Goal: Transaction & Acquisition: Purchase product/service

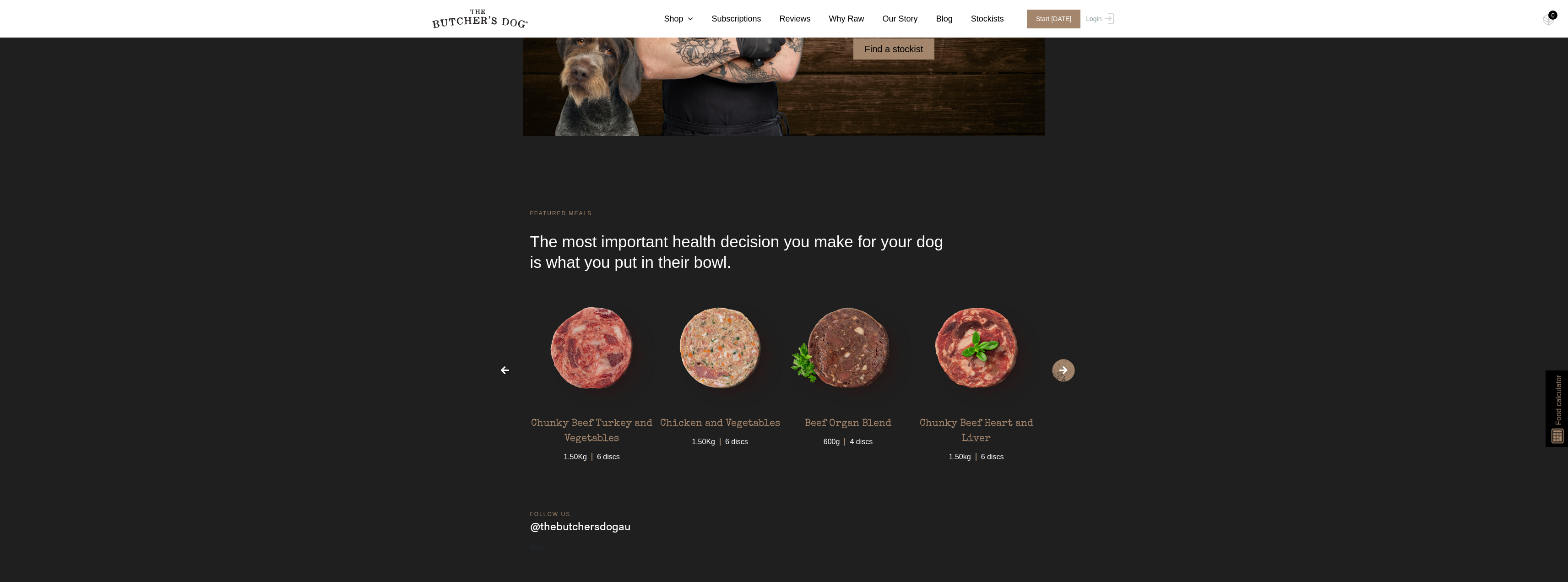
scroll to position [3462, 0]
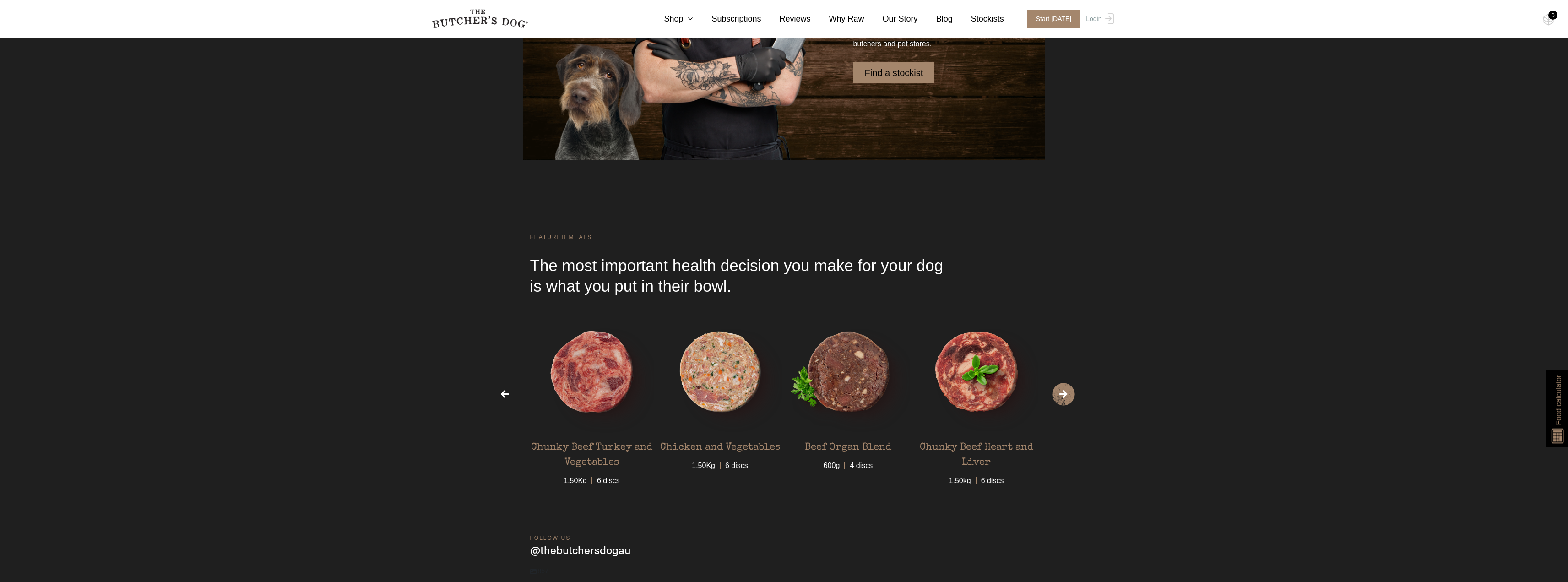
click at [1070, 398] on span "›" at bounding box center [1063, 394] width 23 height 23
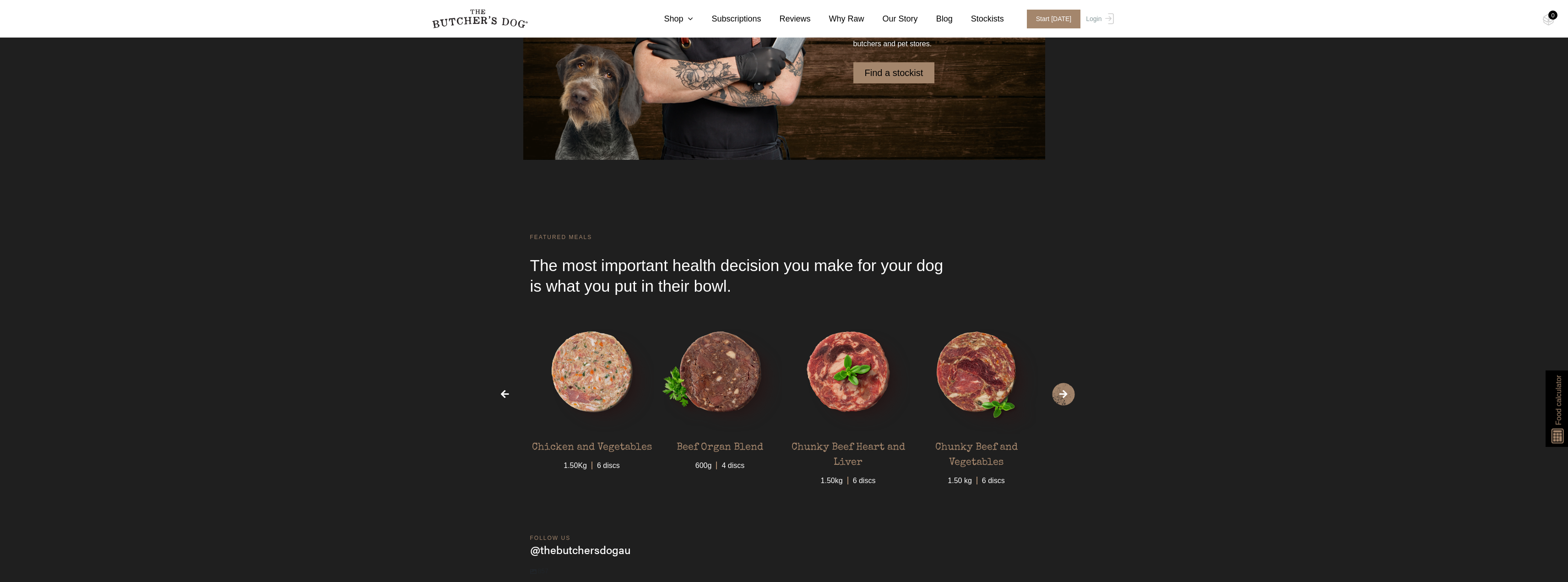
click at [1070, 398] on span "›" at bounding box center [1063, 394] width 23 height 23
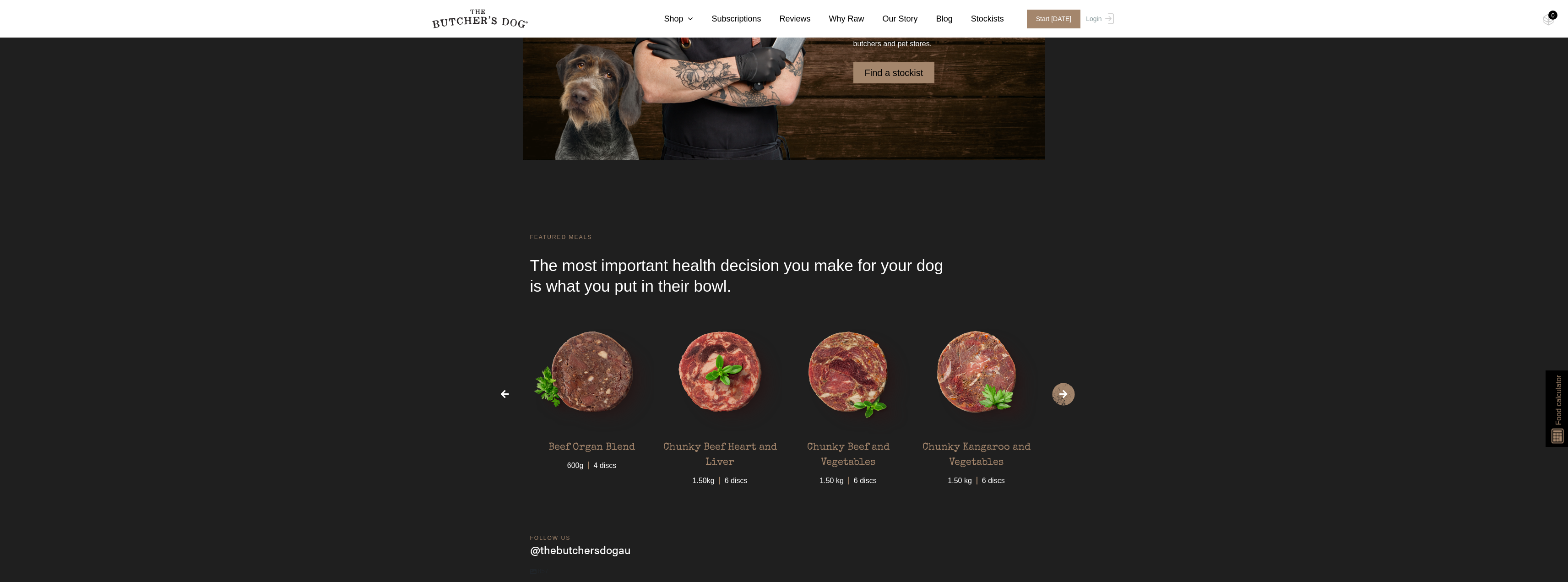
click at [1070, 398] on span "›" at bounding box center [1063, 394] width 23 height 23
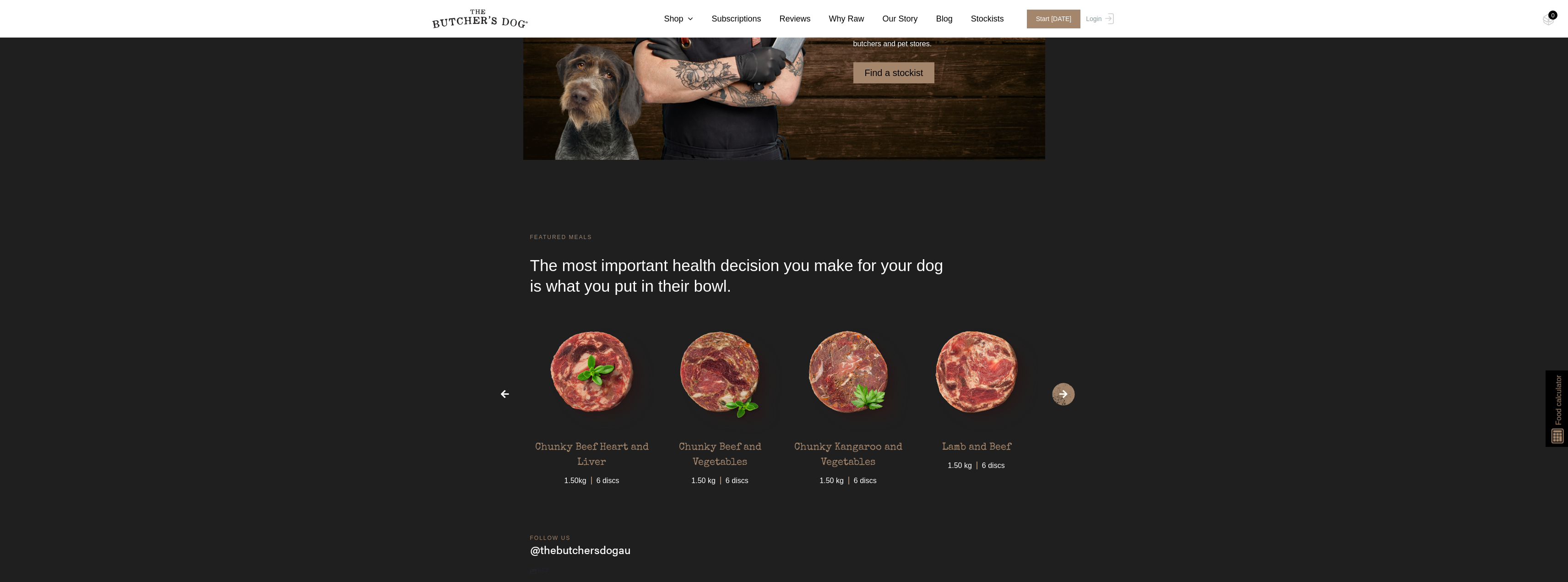
click at [1070, 398] on span "›" at bounding box center [1063, 394] width 23 height 23
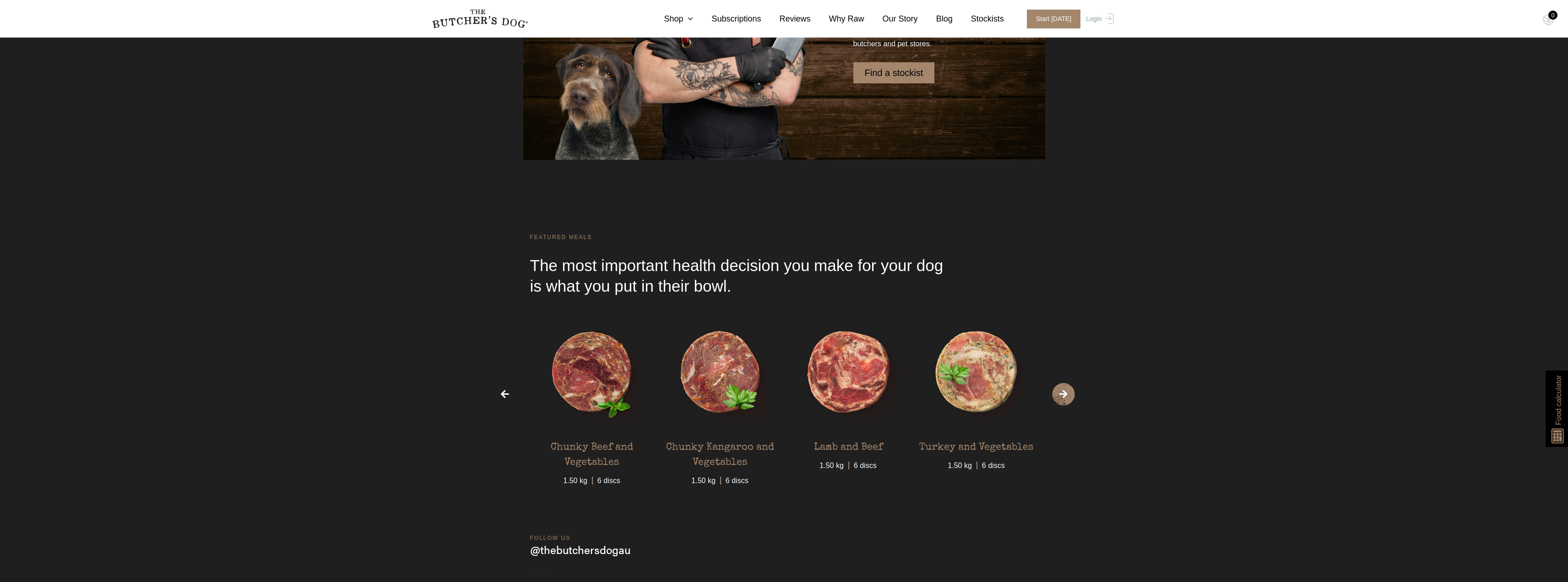
click at [1063, 396] on span "›" at bounding box center [1063, 394] width 23 height 23
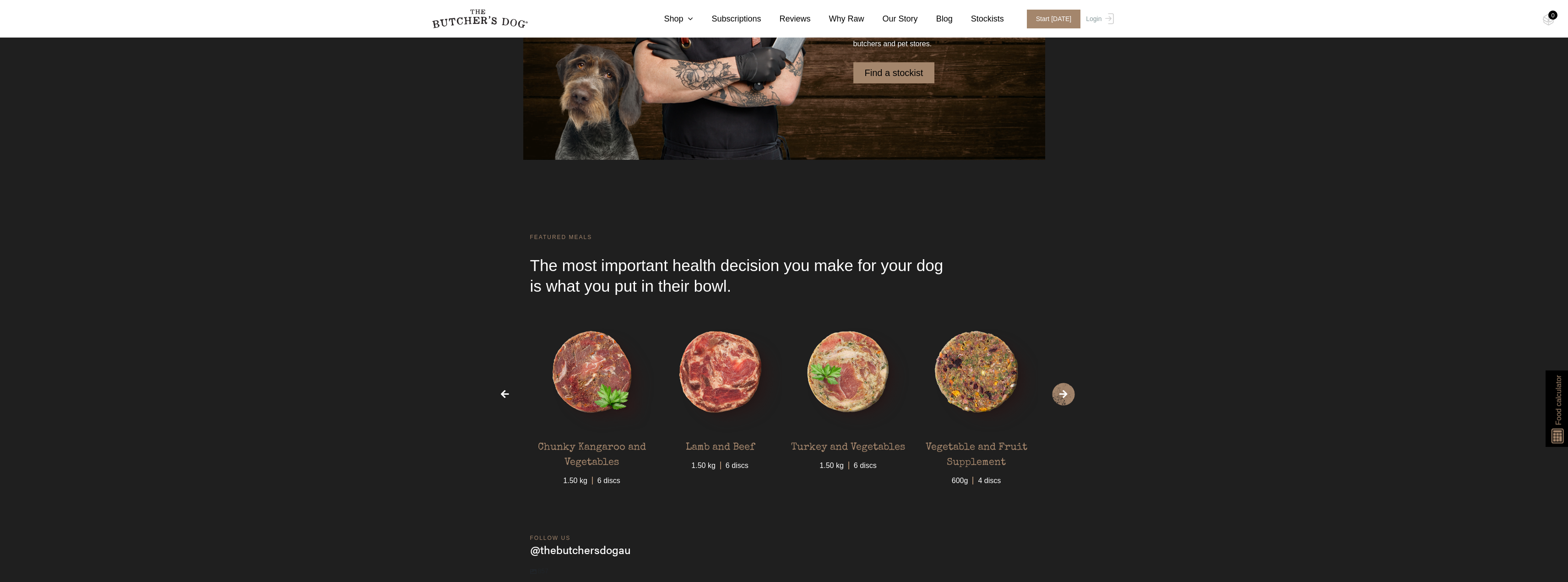
click at [1063, 396] on span "›" at bounding box center [1063, 394] width 23 height 23
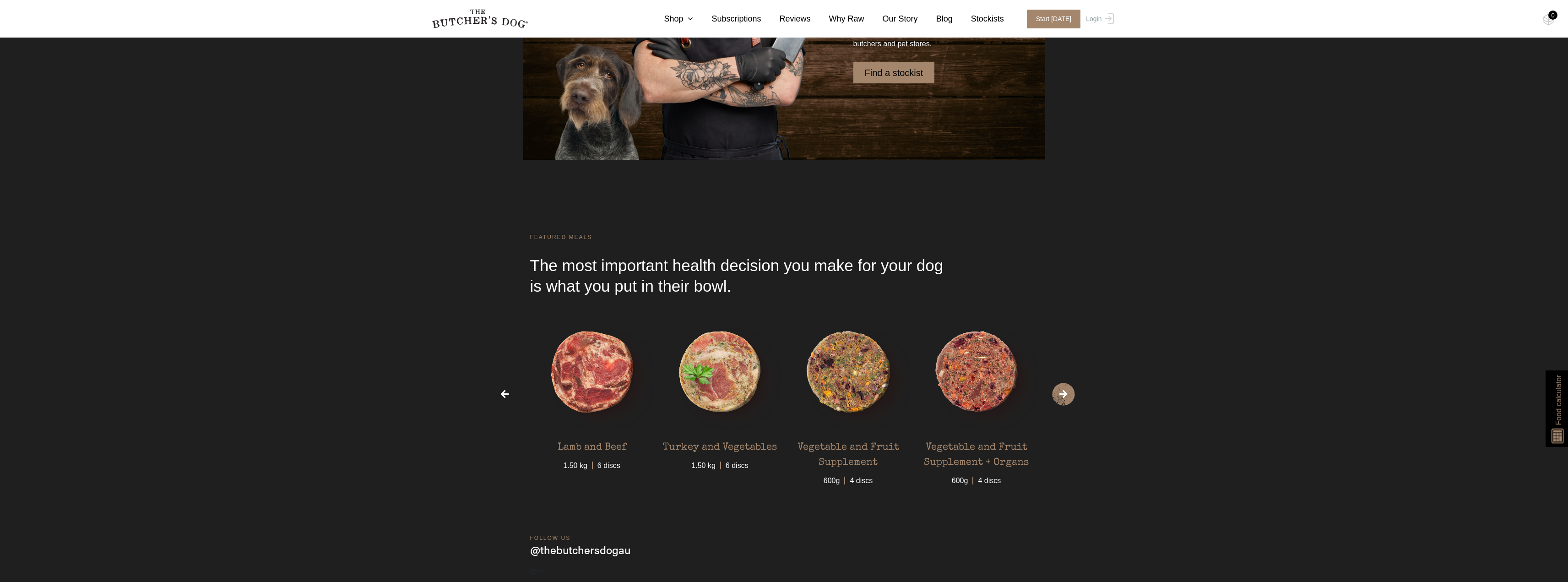
click at [1066, 398] on span "›" at bounding box center [1063, 394] width 23 height 23
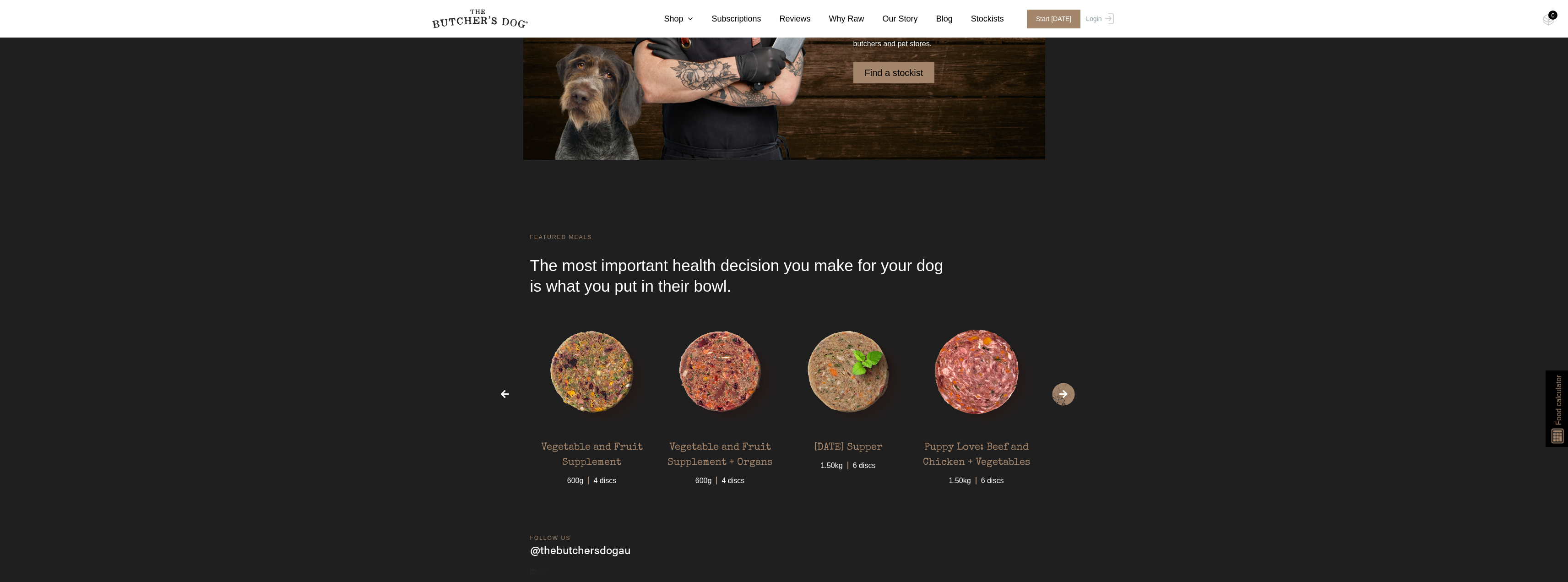
click at [1066, 398] on span "›" at bounding box center [1063, 394] width 23 height 23
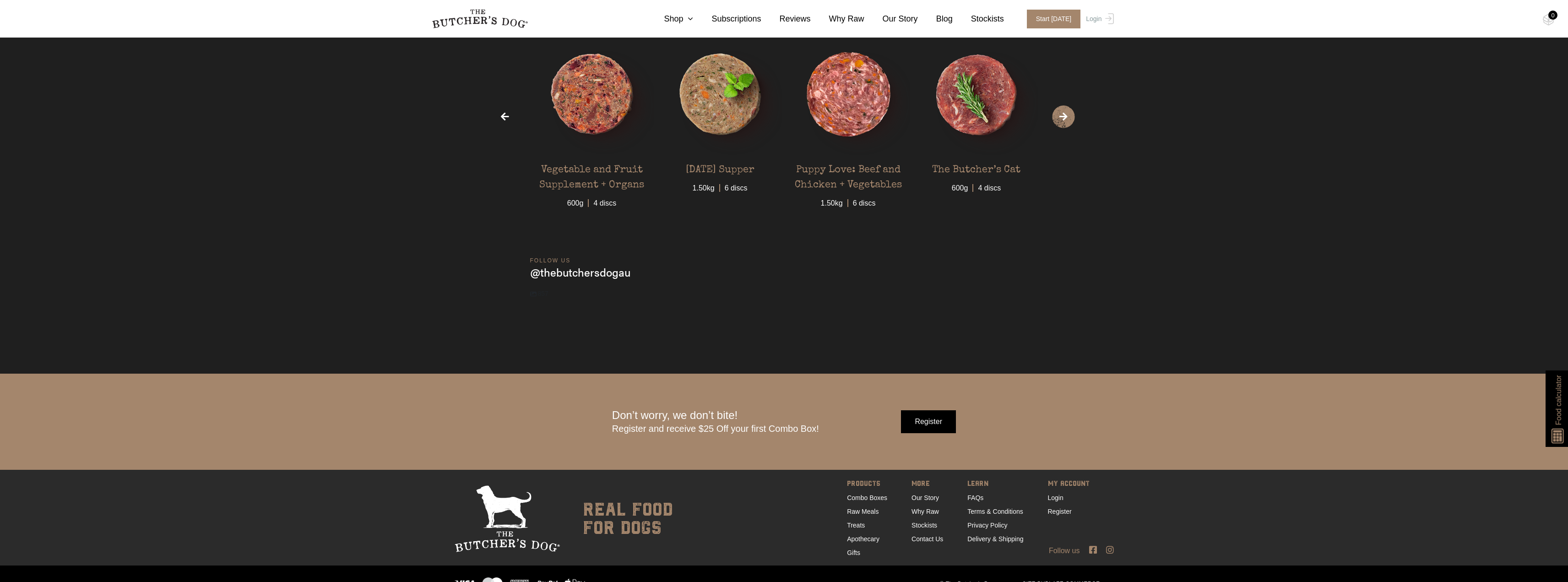
scroll to position [3762, 0]
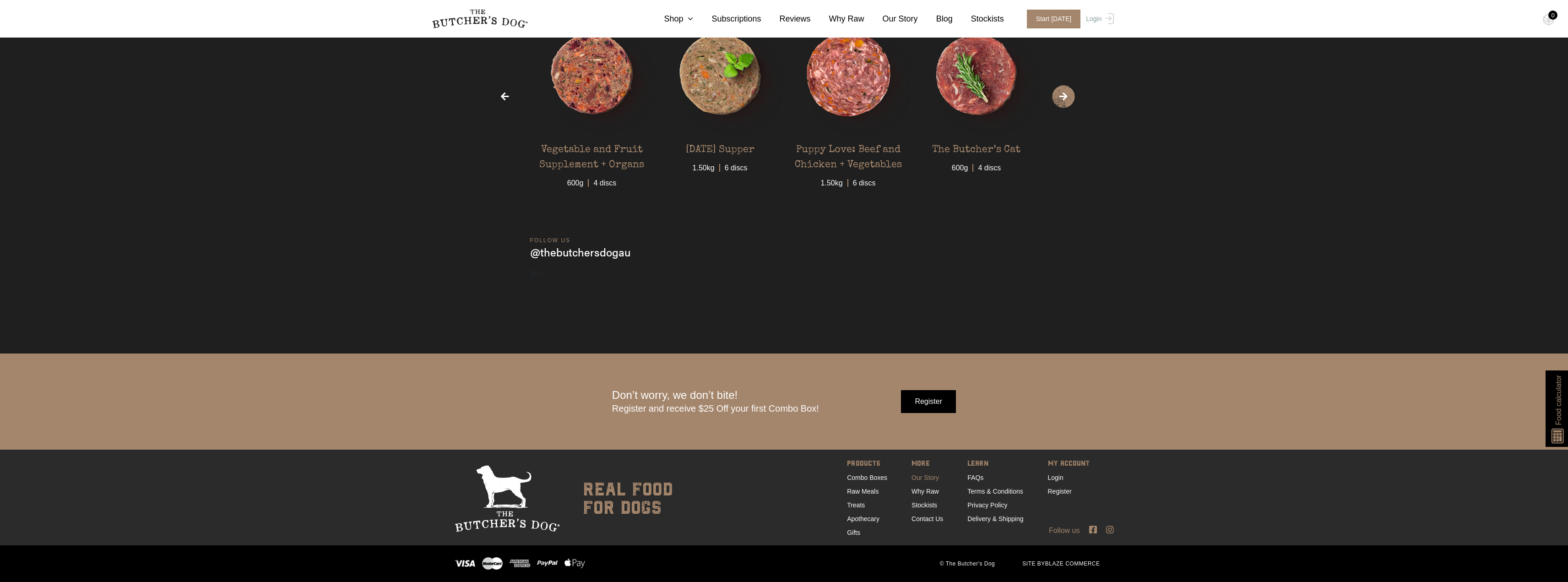
click at [933, 481] on link "Our Story" at bounding box center [925, 477] width 27 height 7
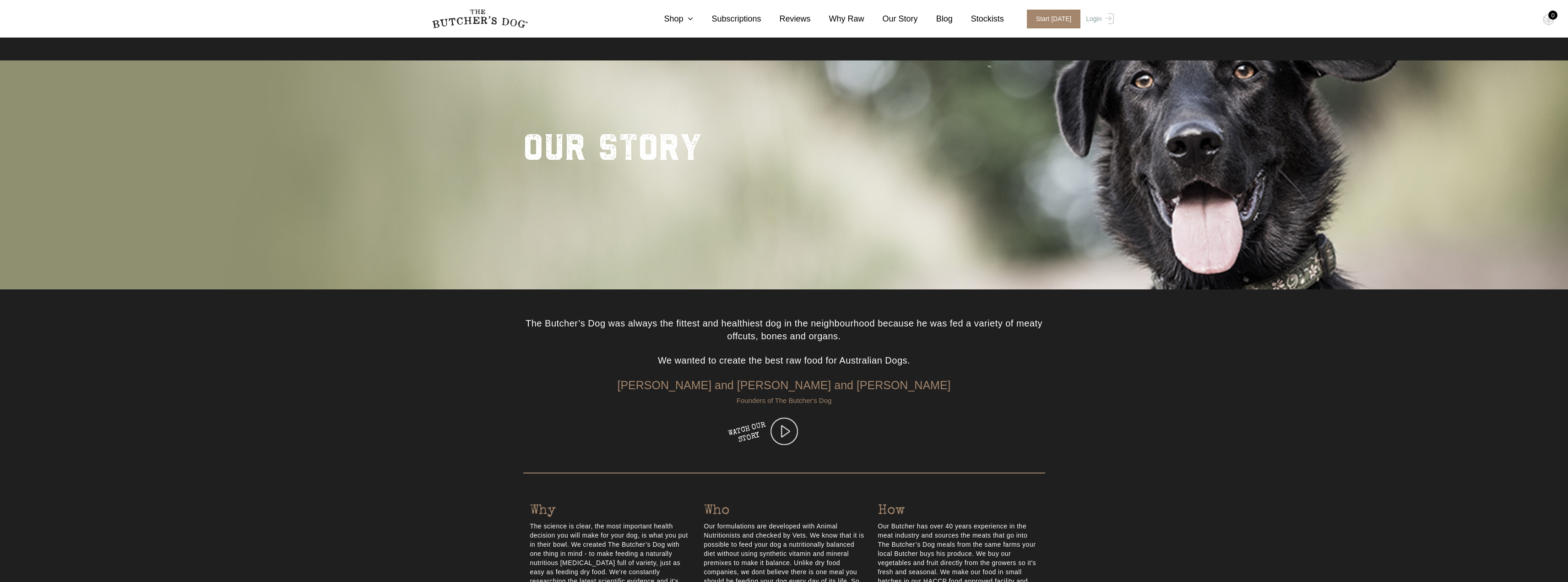
scroll to position [286, 0]
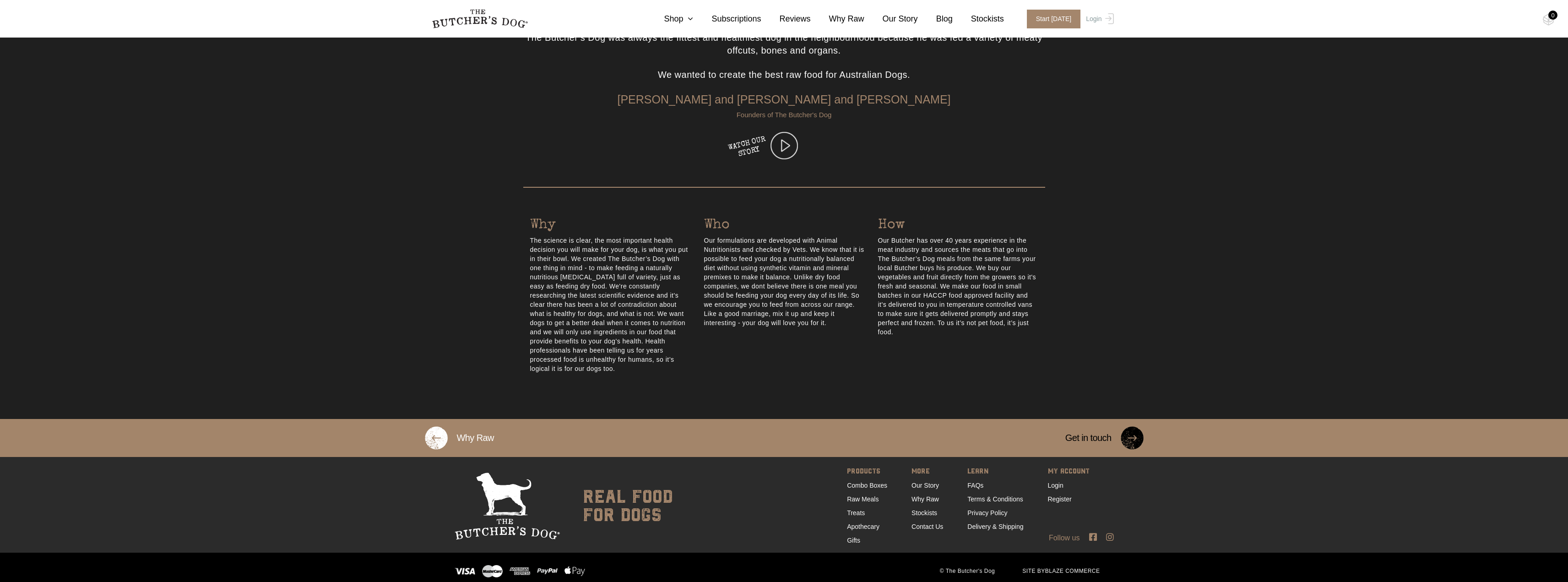
click at [965, 479] on ul "MORE Our Story Why Raw Stockists Contact Us" at bounding box center [939, 507] width 56 height 82
click at [971, 482] on link "FAQs" at bounding box center [975, 485] width 16 height 7
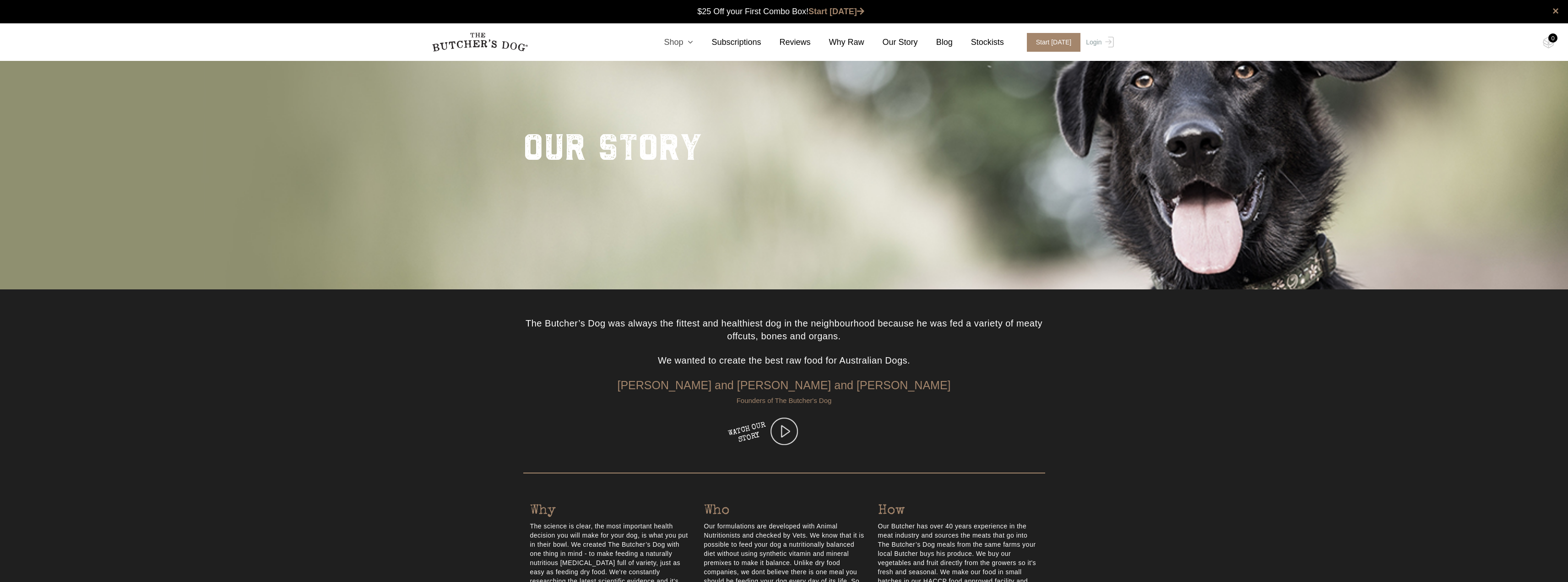
click at [693, 43] on link "Shop" at bounding box center [669, 42] width 47 height 12
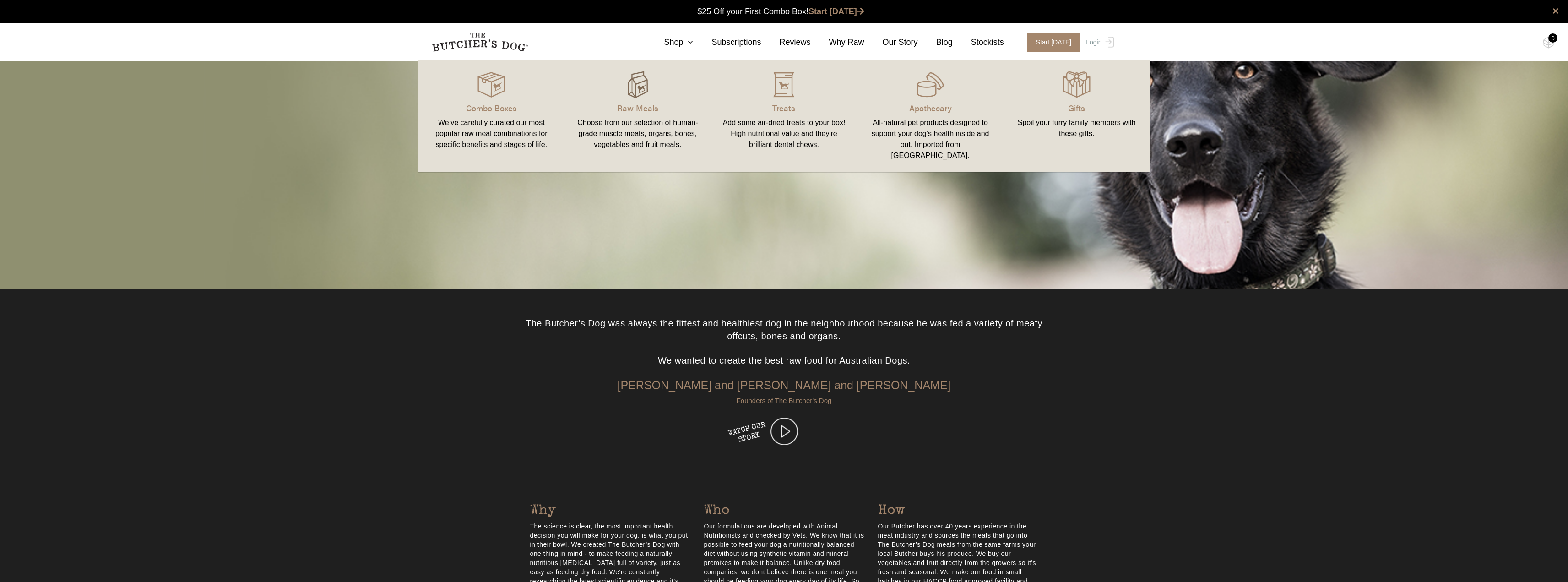
click at [624, 93] on img at bounding box center [637, 85] width 27 height 27
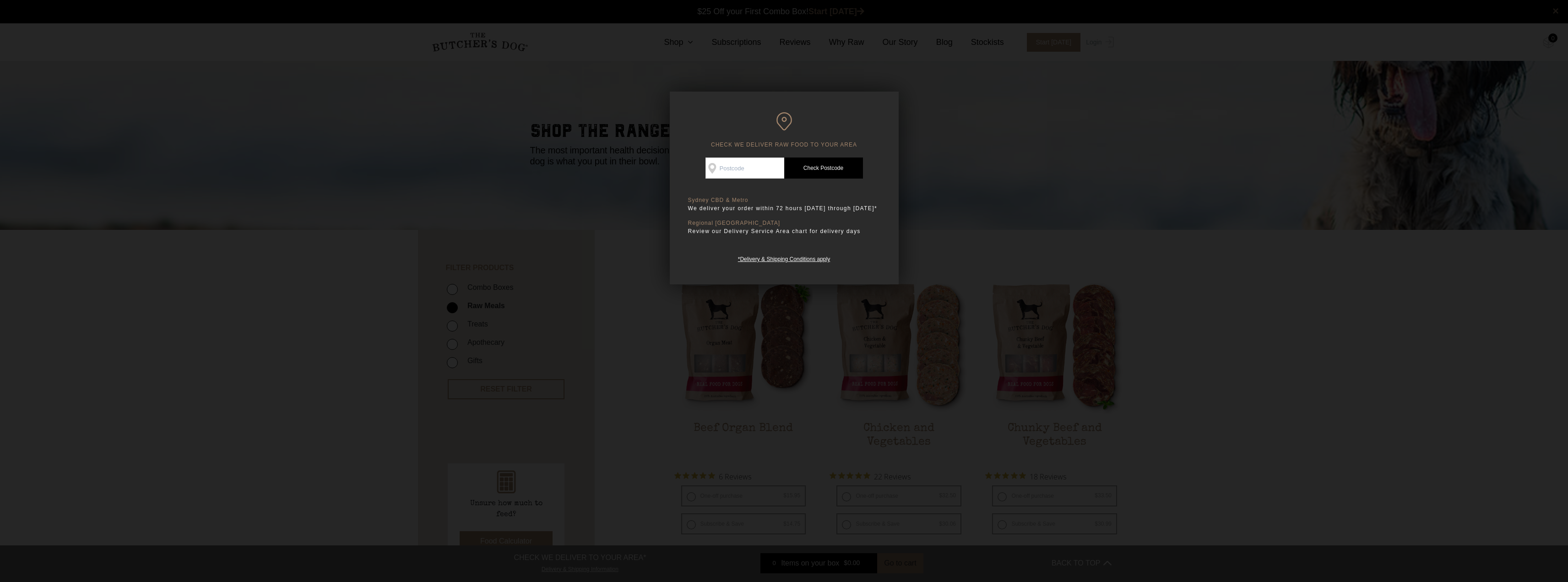
drag, startPoint x: 994, startPoint y: 179, endPoint x: 990, endPoint y: 188, distance: 9.8
click at [990, 188] on div at bounding box center [784, 291] width 1568 height 582
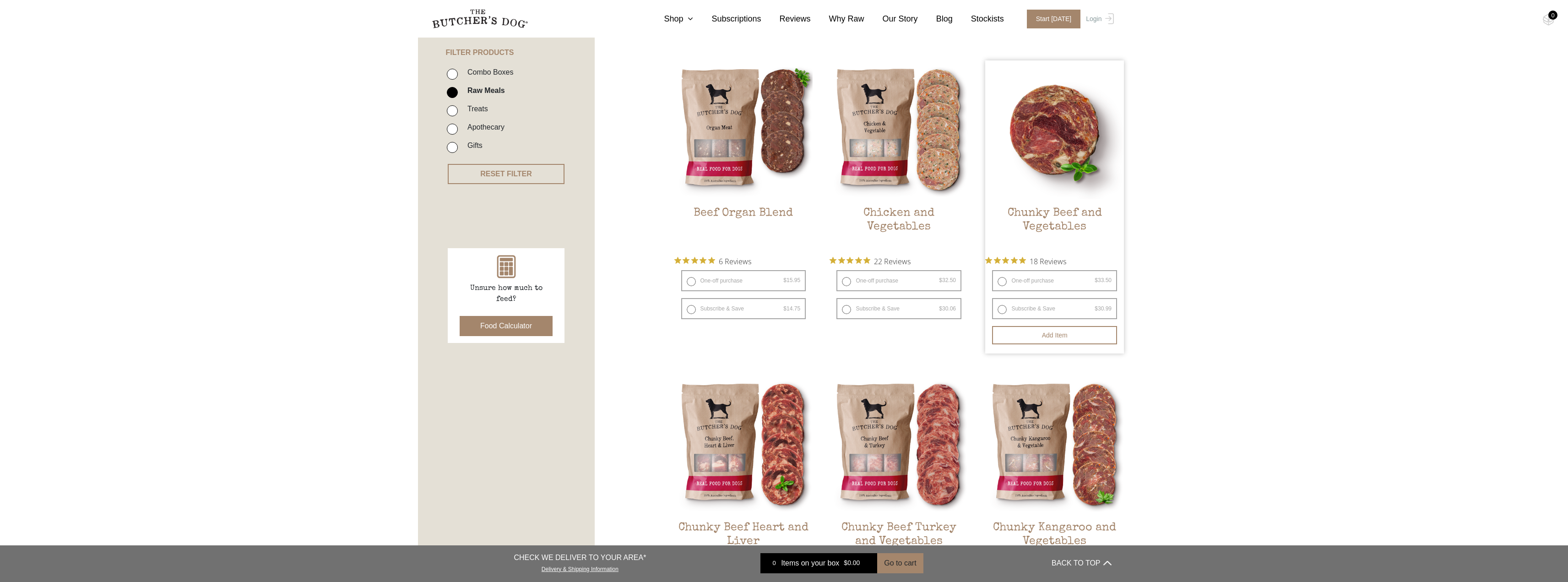
scroll to position [210, 0]
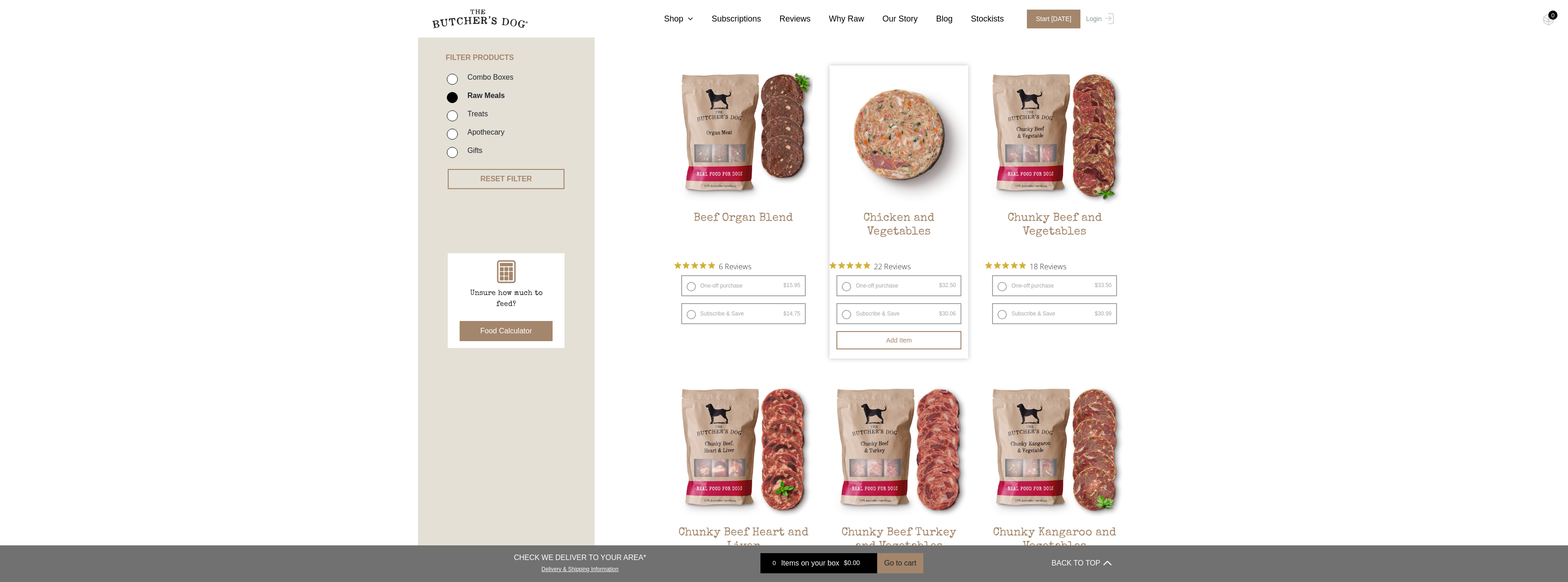
click at [897, 287] on label "One-off purchase $ 32.50 — or subscribe and save 7.5%" at bounding box center [898, 286] width 125 height 21
radio input "true"
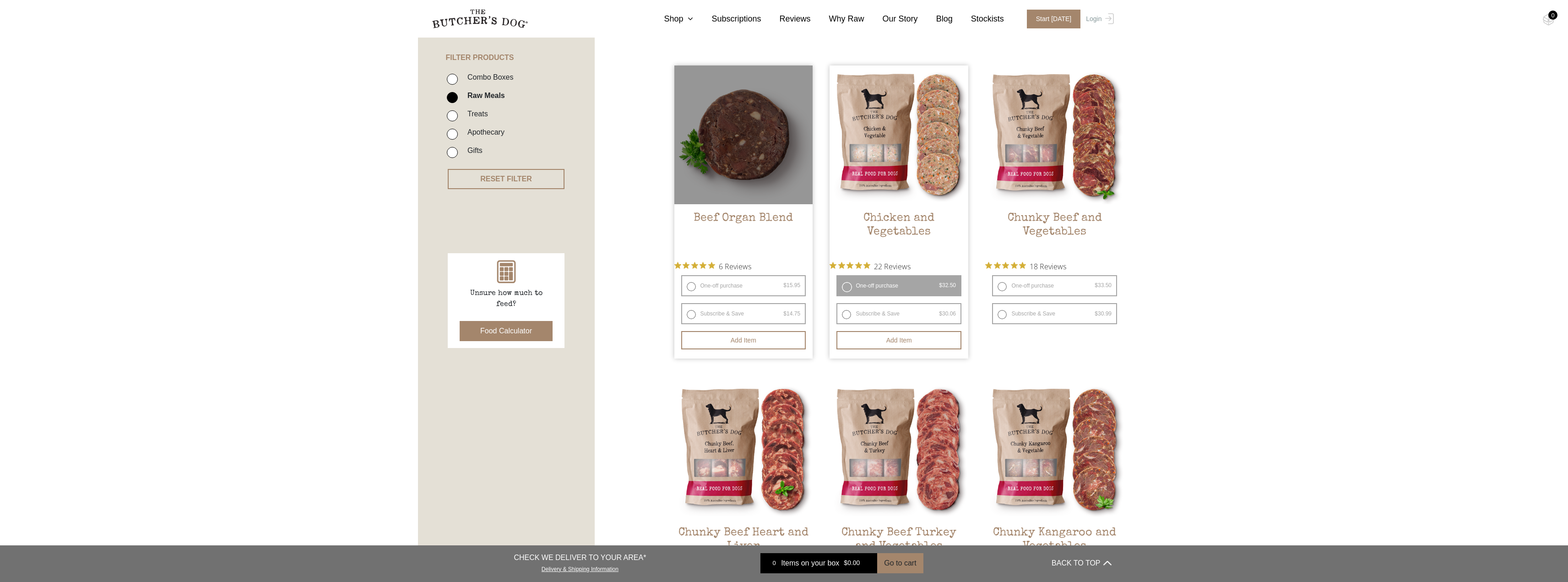
click at [739, 284] on label "One-off purchase $ 15.95 — or subscribe and save 7.5%" at bounding box center [743, 286] width 125 height 21
radio input "true"
radio input "false"
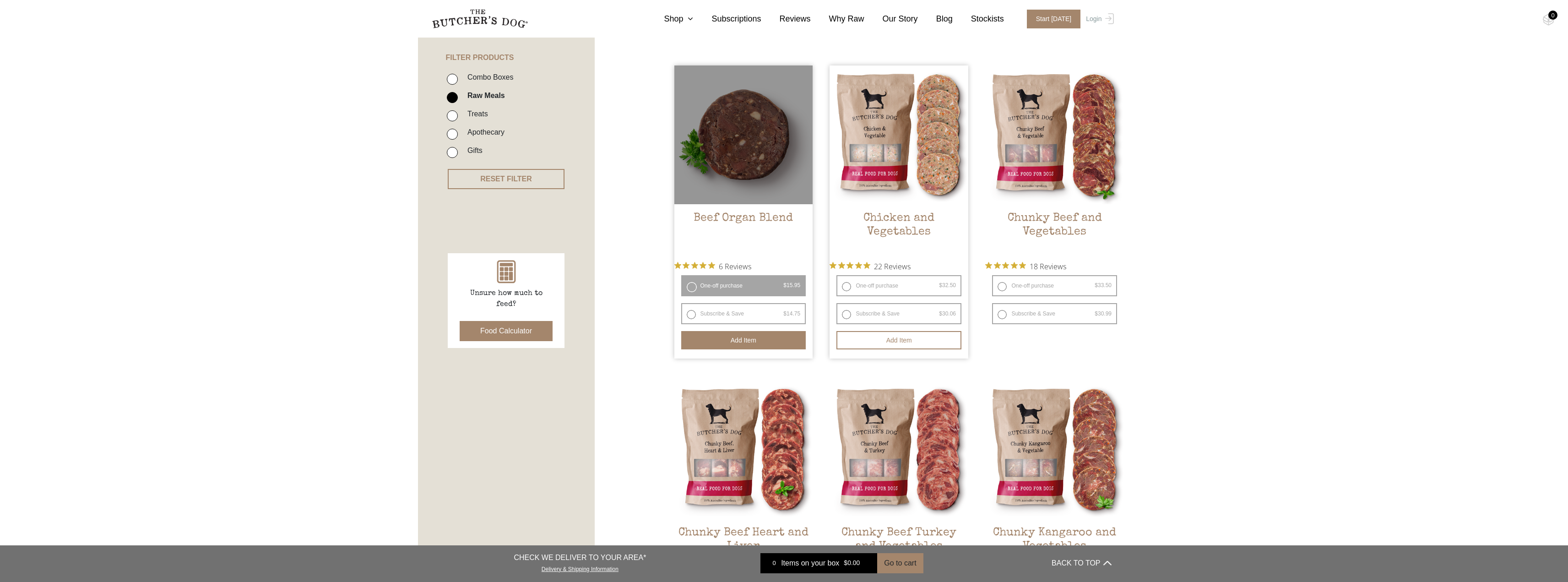
click at [737, 332] on button "Add item" at bounding box center [743, 340] width 125 height 18
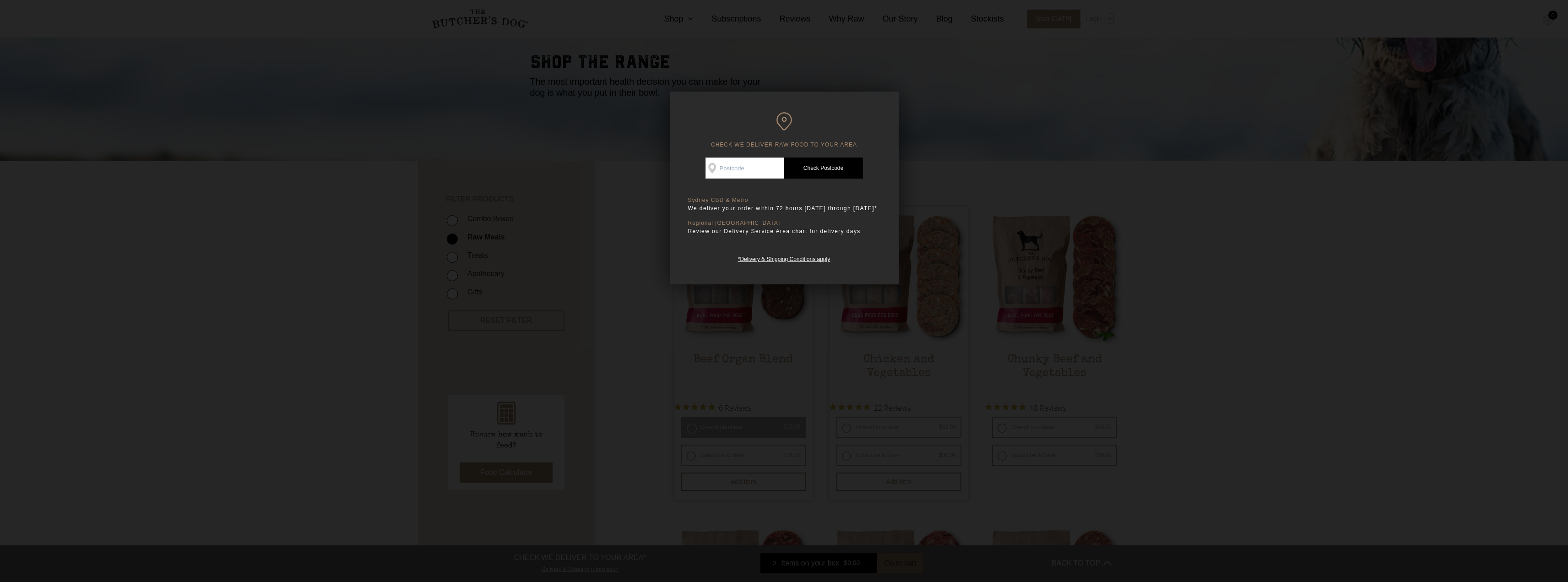
scroll to position [46, 0]
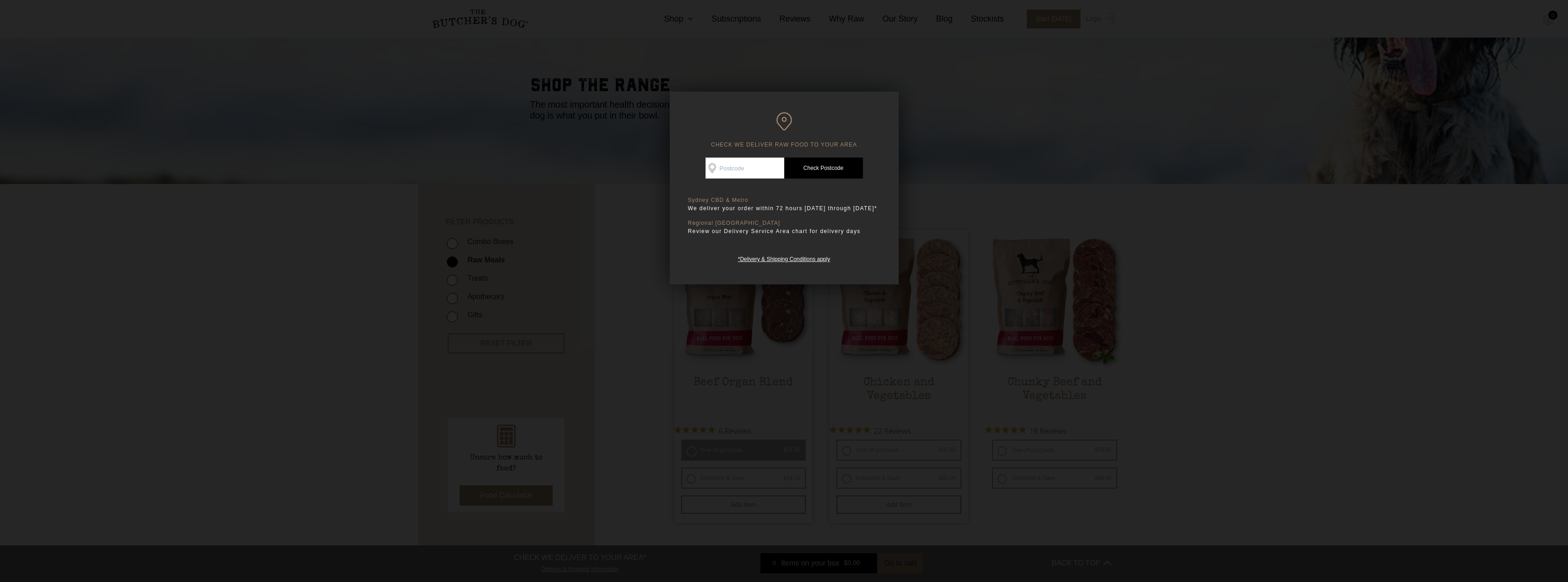
click at [752, 166] on input "Check Availability At" at bounding box center [744, 168] width 79 height 21
type input "2043"
click at [859, 175] on link "Check Postcode" at bounding box center [823, 168] width 79 height 21
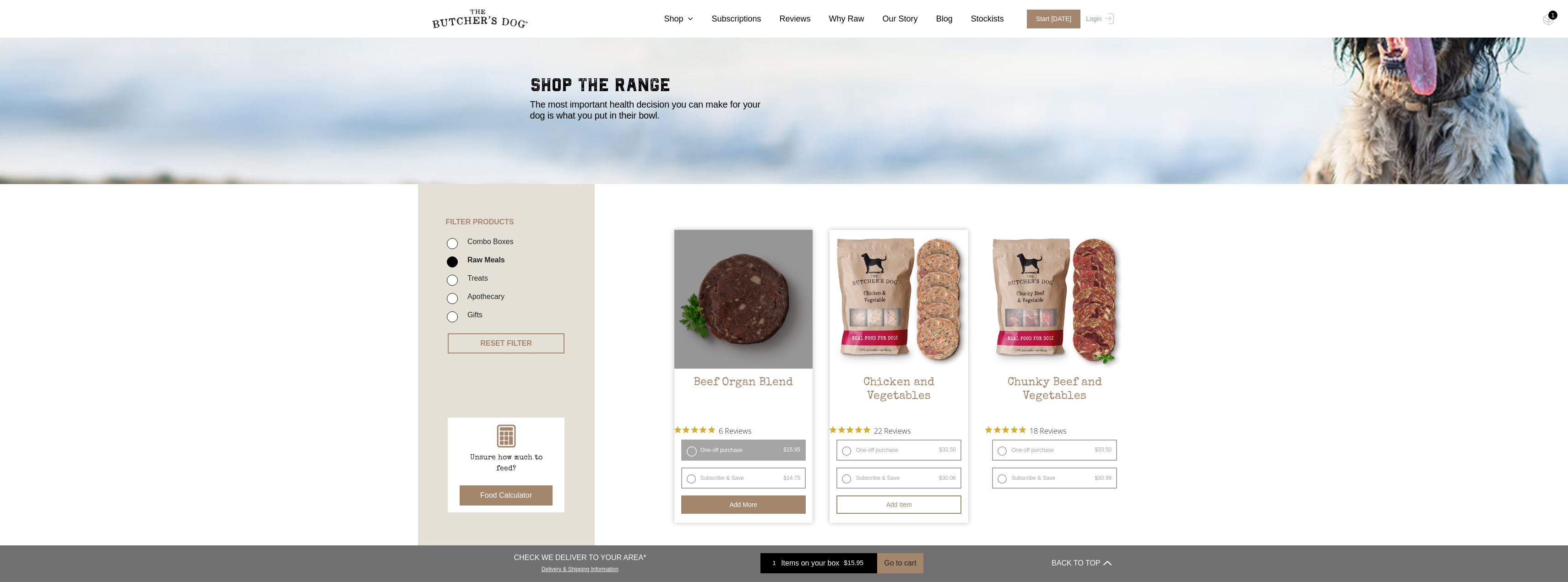
click at [765, 507] on button "Add more" at bounding box center [743, 505] width 125 height 18
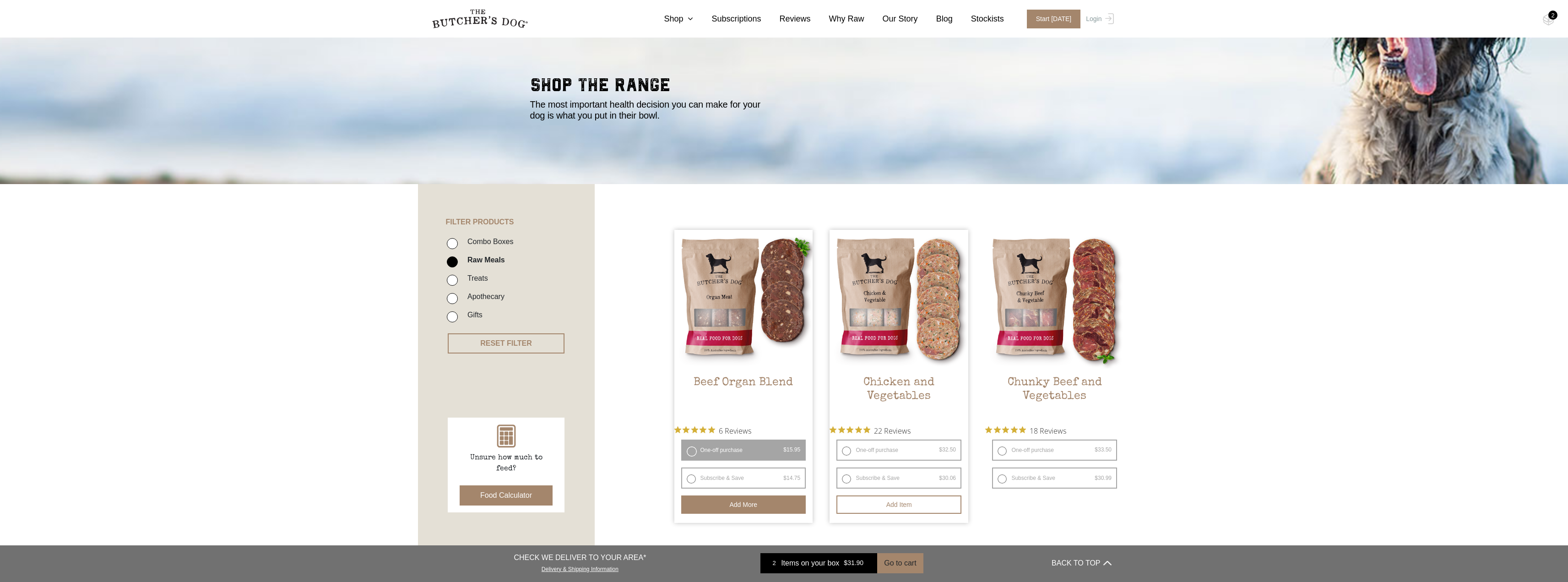
scroll to position [226, 0]
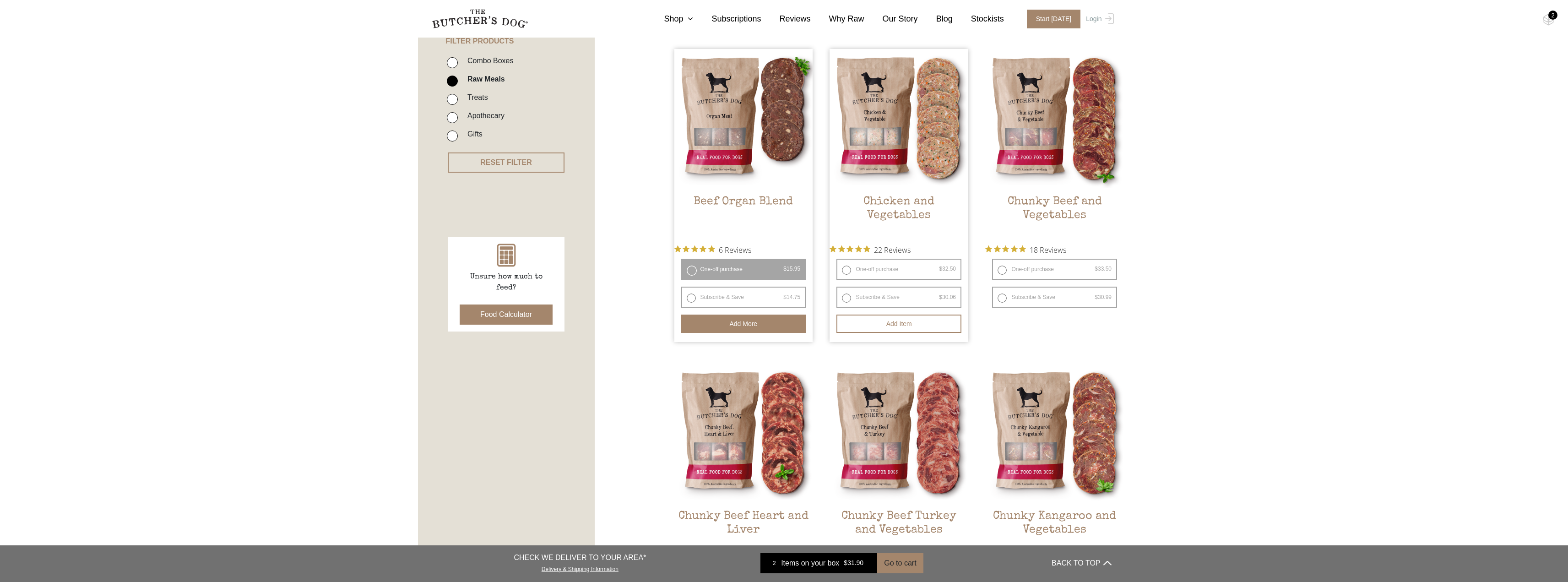
click at [822, 567] on span "Items on your box" at bounding box center [810, 563] width 58 height 11
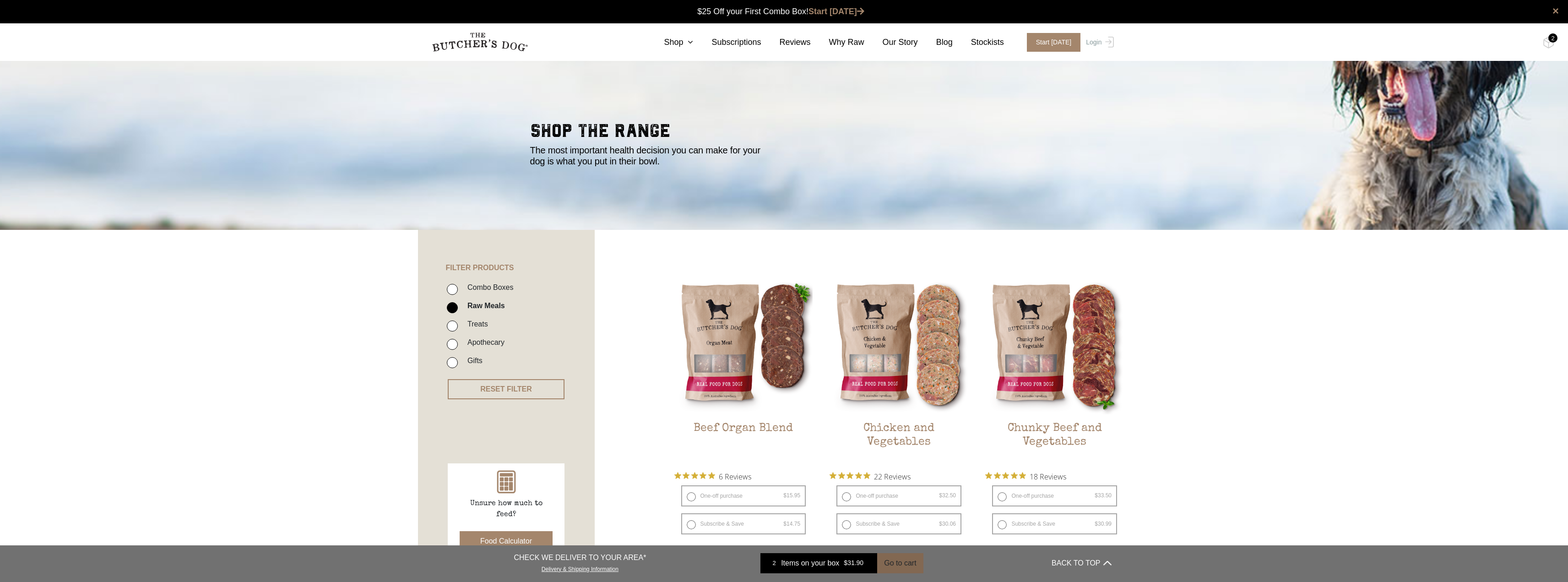
click at [901, 569] on button "Go to cart" at bounding box center [900, 563] width 46 height 20
